Goal: Task Accomplishment & Management: Manage account settings

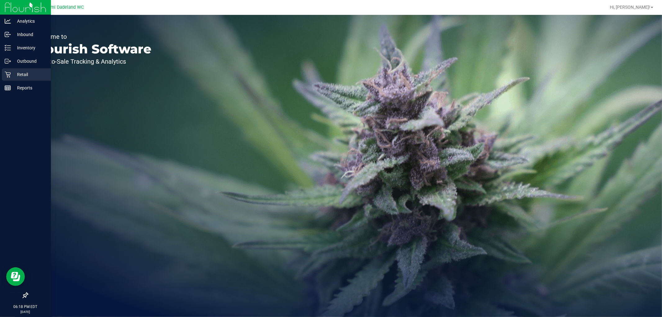
click at [12, 77] on p "Retail" at bounding box center [29, 74] width 37 height 7
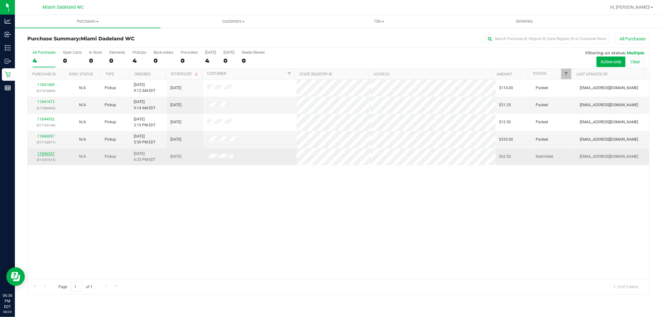
click at [45, 153] on link "11846547" at bounding box center [45, 153] width 17 height 4
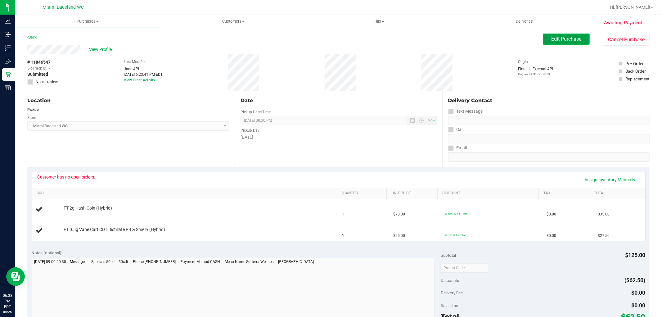
click at [557, 39] on span "Edit Purchase" at bounding box center [566, 39] width 30 height 6
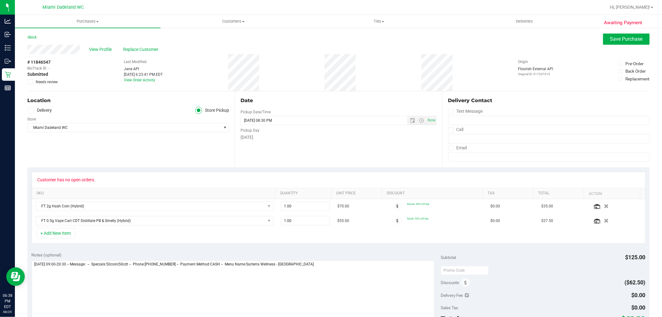
click at [27, 84] on span at bounding box center [30, 82] width 6 height 6
click at [0, 0] on input "Needs review" at bounding box center [0, 0] width 0 height 0
drag, startPoint x: 337, startPoint y: 272, endPoint x: 342, endPoint y: 277, distance: 7.2
click at [338, 271] on textarea at bounding box center [233, 290] width 403 height 60
type textarea "[DATE] 09:00-20:30 -- Message: -- Specials:50coin|50cdt -- Phone:[PHONE_NUMBER]…"
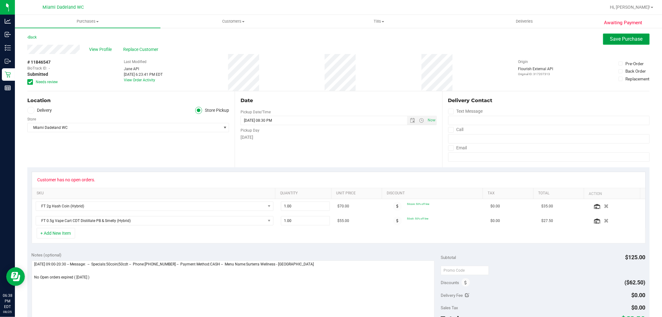
click at [616, 42] on button "Save Purchase" at bounding box center [626, 39] width 47 height 11
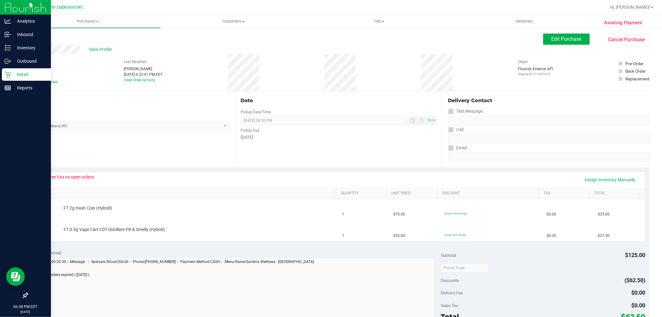
click at [7, 73] on icon at bounding box center [8, 74] width 6 height 6
